Goal: Information Seeking & Learning: Learn about a topic

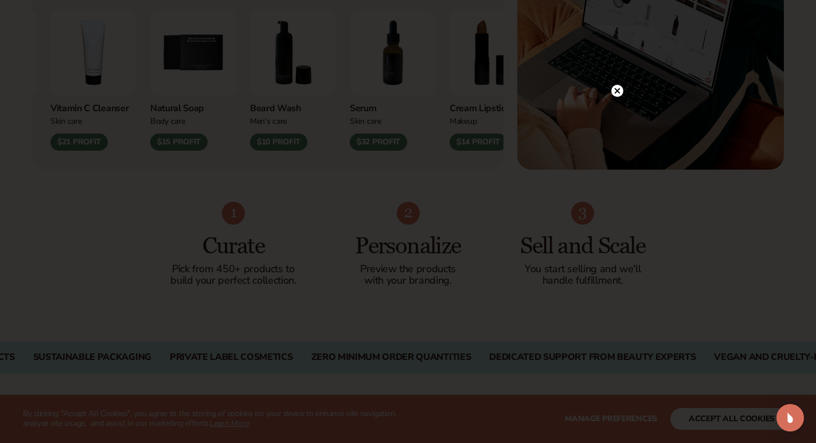
scroll to position [631, 0]
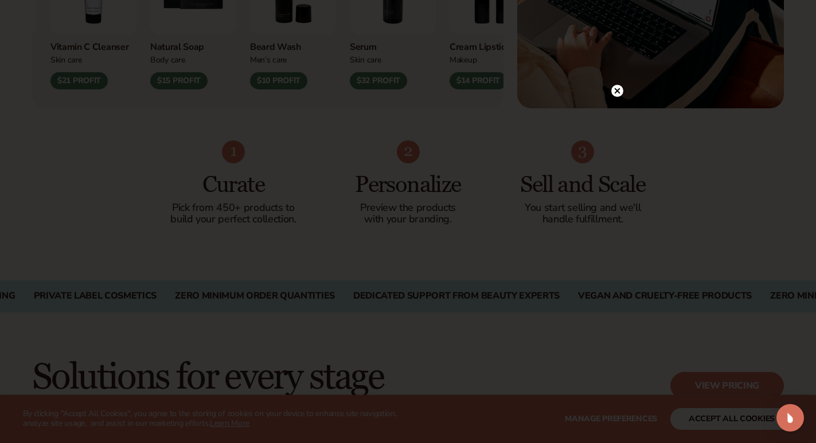
click at [618, 87] on circle at bounding box center [617, 91] width 12 height 12
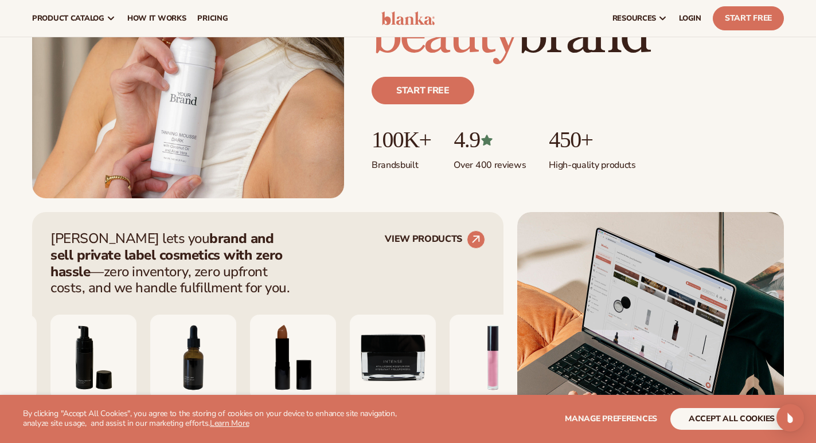
scroll to position [0, 0]
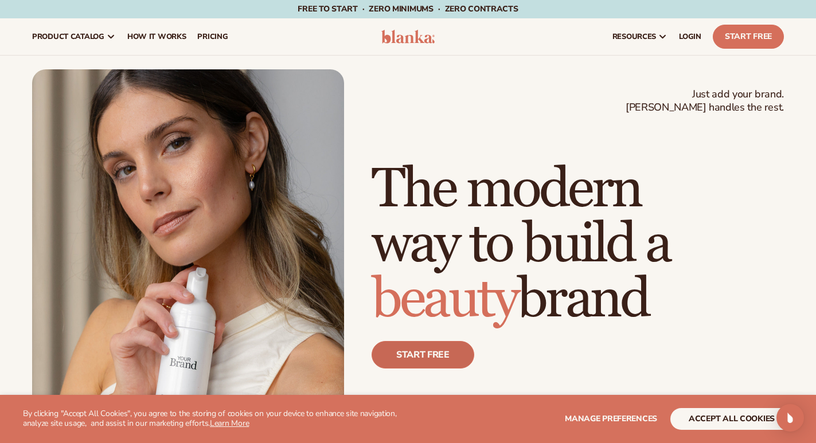
click at [415, 353] on link "Start free" at bounding box center [423, 355] width 103 height 28
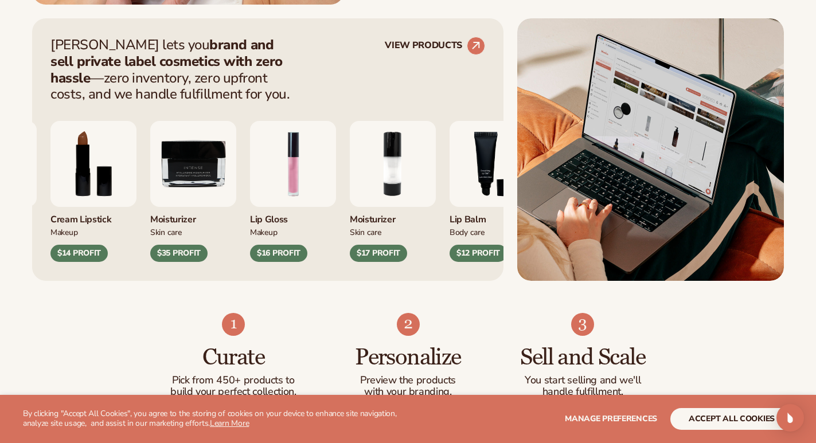
scroll to position [459, 0]
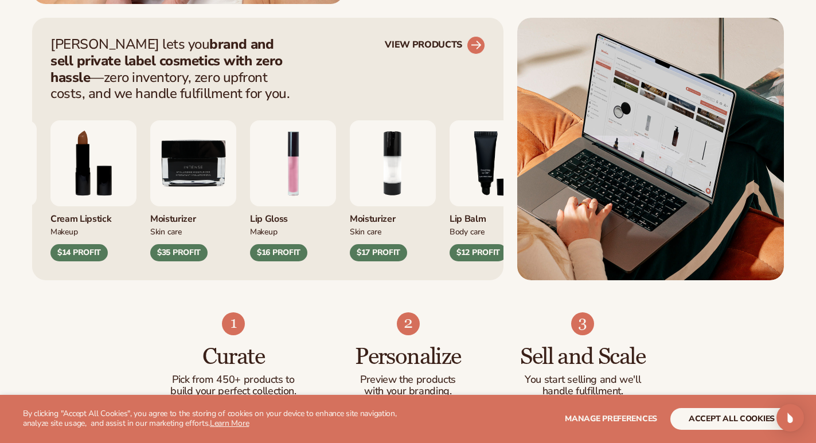
click at [476, 52] on circle at bounding box center [475, 45] width 25 height 25
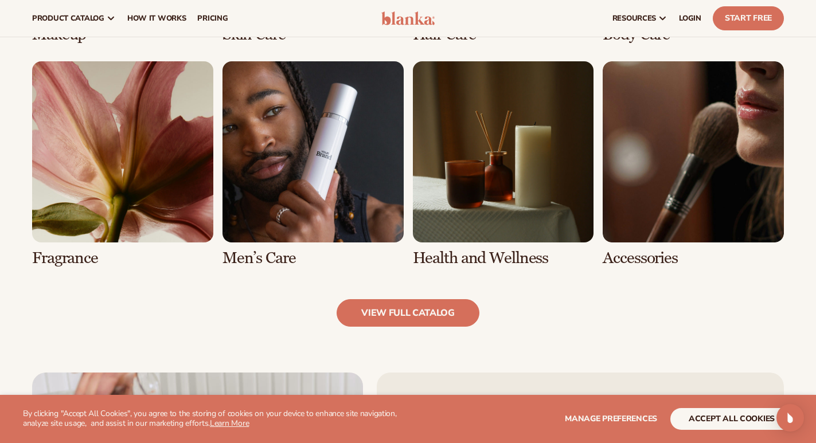
scroll to position [706, 0]
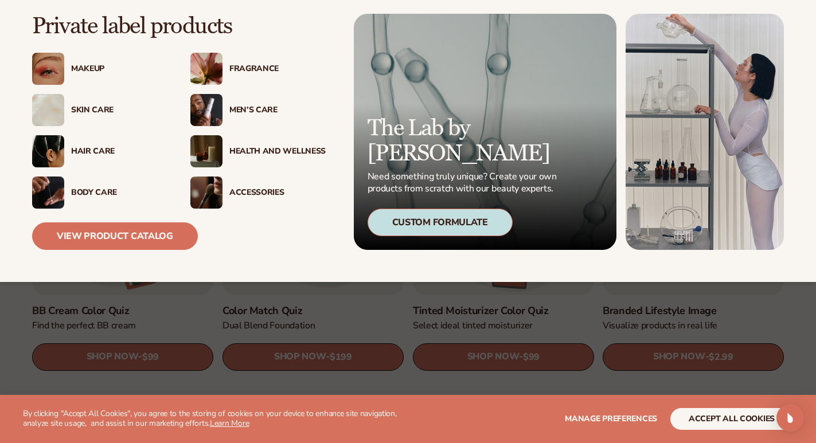
scroll to position [918, 0]
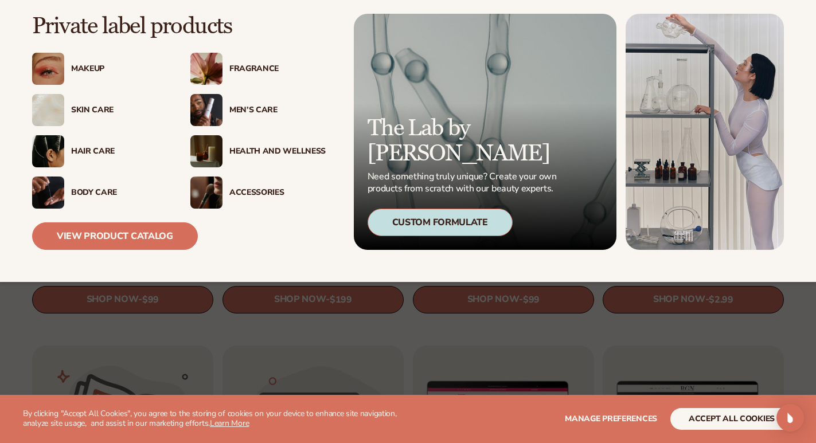
click at [200, 157] on img at bounding box center [206, 151] width 32 height 32
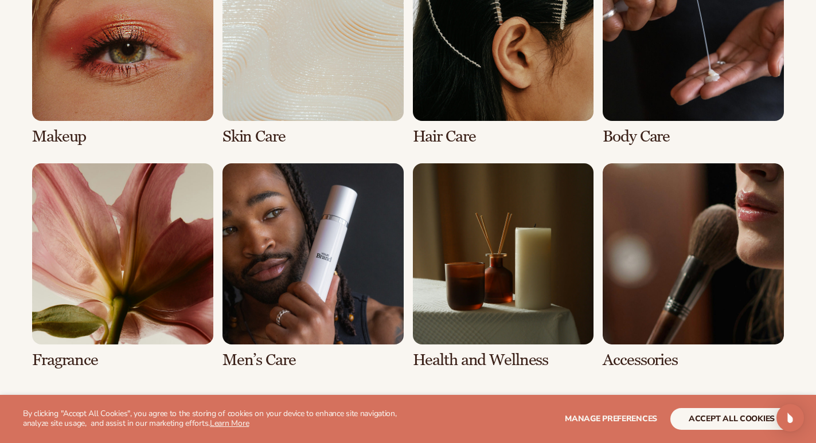
scroll to position [918, 0]
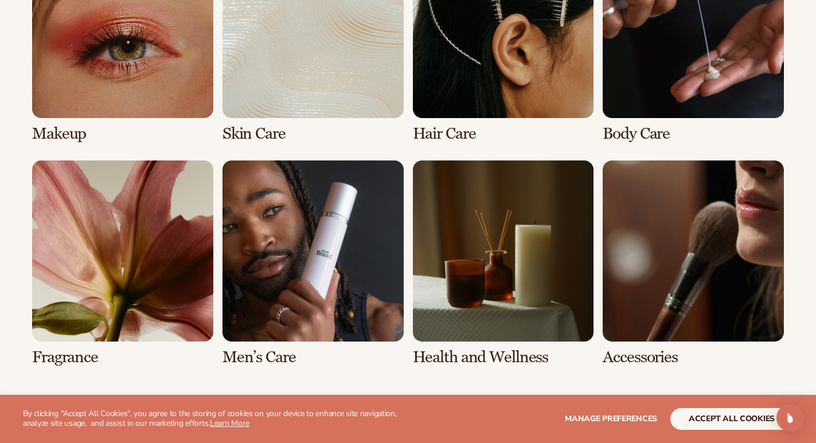
click at [477, 61] on link "3 / 8" at bounding box center [503, 40] width 181 height 206
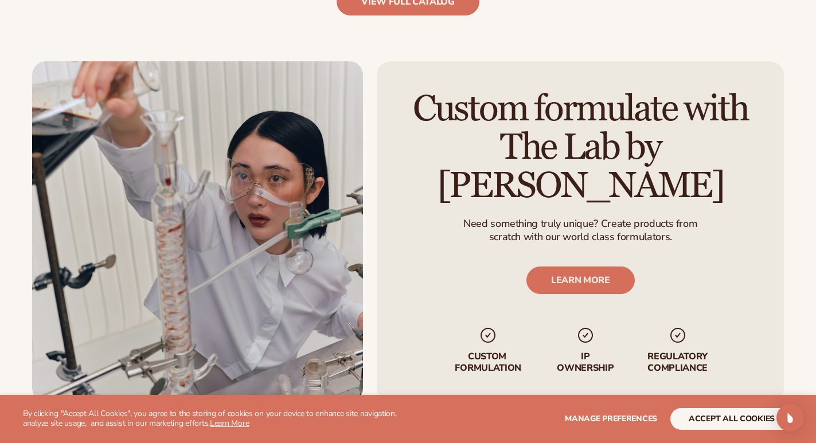
scroll to position [1491, 0]
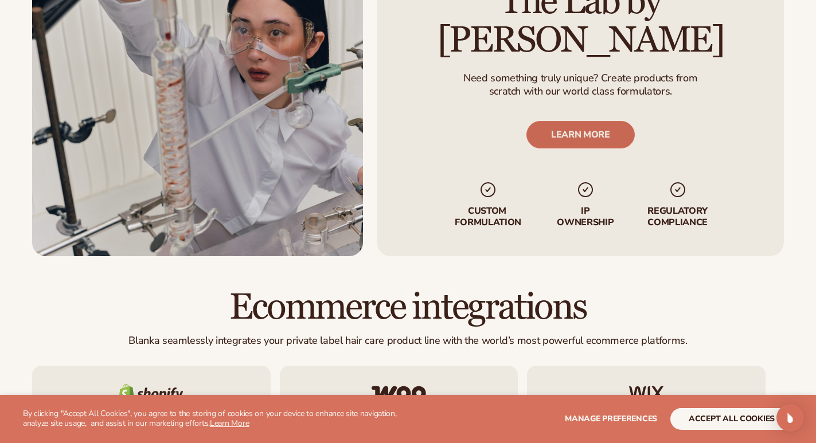
click at [573, 127] on link "LEARN MORE" at bounding box center [580, 135] width 108 height 28
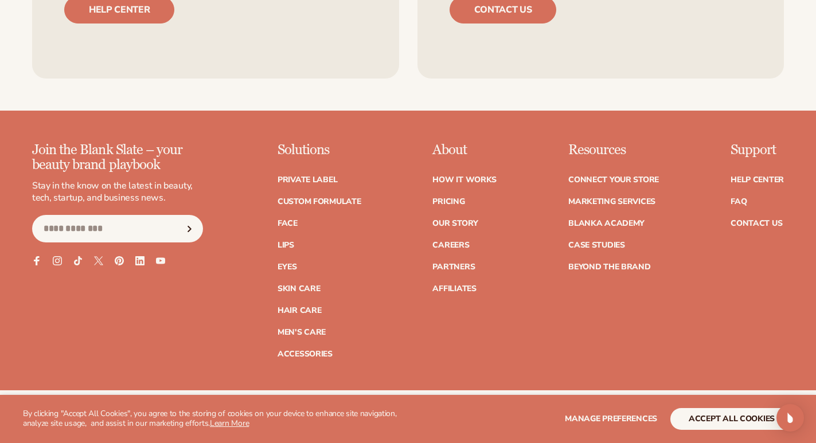
scroll to position [1729, 0]
